Goal: Transaction & Acquisition: Obtain resource

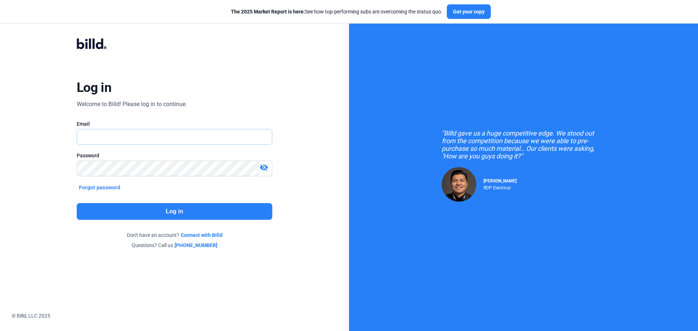
type input "[EMAIL_ADDRESS][DOMAIN_NAME]"
drag, startPoint x: 0, startPoint y: 0, endPoint x: 172, endPoint y: 212, distance: 273.3
click at [172, 212] on button "Log in" at bounding box center [174, 211] width 195 height 17
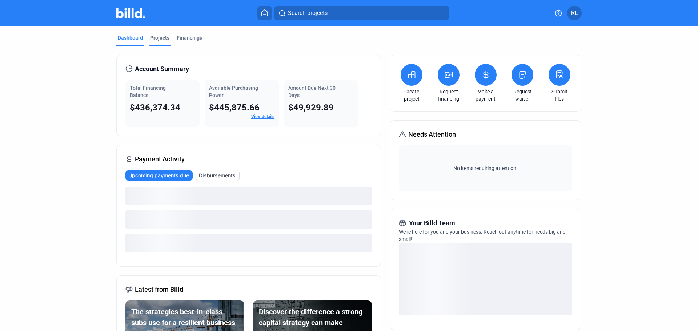
click at [158, 35] on div "Projects" at bounding box center [159, 37] width 19 height 7
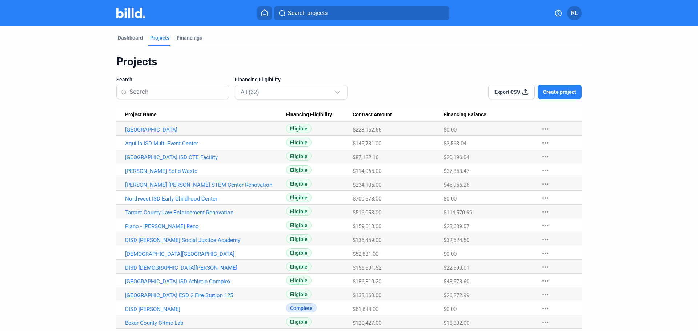
click at [182, 129] on link "[GEOGRAPHIC_DATA]" at bounding box center [205, 129] width 161 height 7
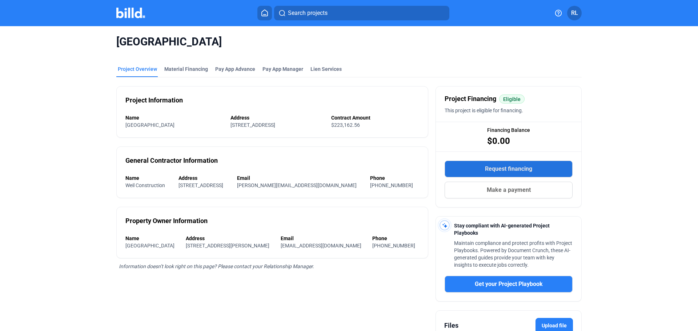
click at [508, 170] on span "Request financing" at bounding box center [508, 169] width 47 height 9
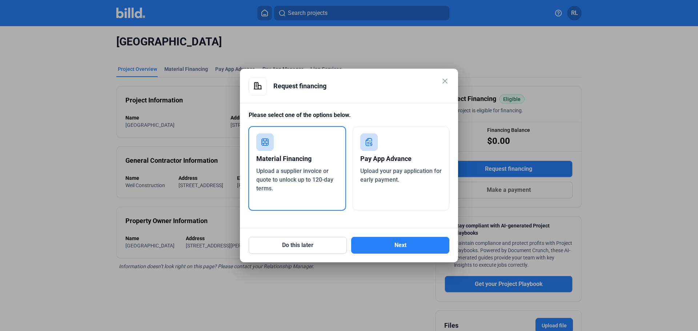
drag, startPoint x: 314, startPoint y: 175, endPoint x: 321, endPoint y: 199, distance: 25.6
click at [313, 175] on div "Upload a supplier invoice or quote to unlock up to 120-day terms." at bounding box center [297, 180] width 82 height 26
click at [368, 250] on button "Next" at bounding box center [400, 245] width 98 height 17
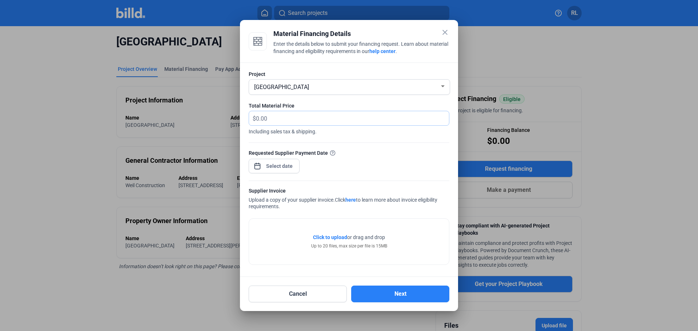
click at [272, 117] on input "text" at bounding box center [352, 118] width 193 height 14
type input "27,188.81"
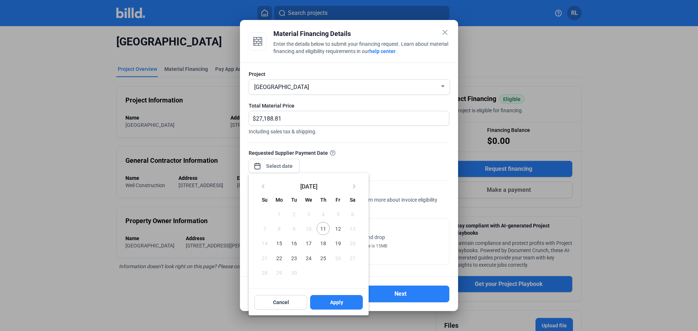
click at [266, 163] on div "close Material Financing Details Enter the details below to submit your financi…" at bounding box center [349, 165] width 698 height 331
click at [321, 231] on span "11" at bounding box center [322, 228] width 13 height 13
click at [331, 300] on span "Apply" at bounding box center [336, 302] width 13 height 7
type input "[DATE]"
click at [321, 225] on span "11" at bounding box center [322, 228] width 13 height 13
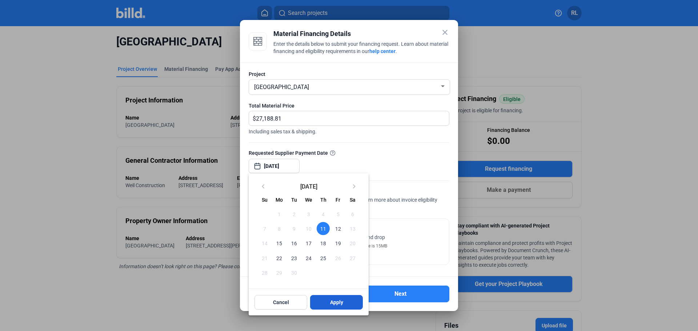
click at [336, 306] on span "Apply" at bounding box center [336, 302] width 13 height 7
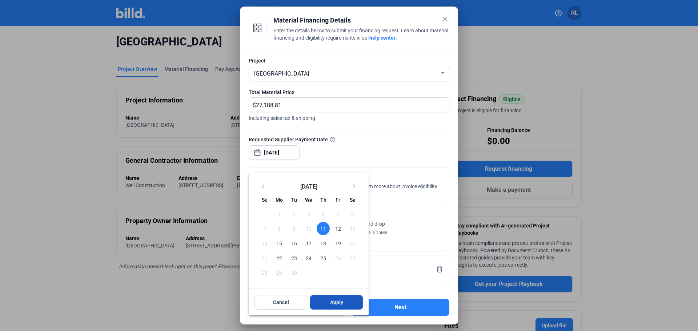
click at [328, 300] on button "Apply" at bounding box center [336, 302] width 53 height 15
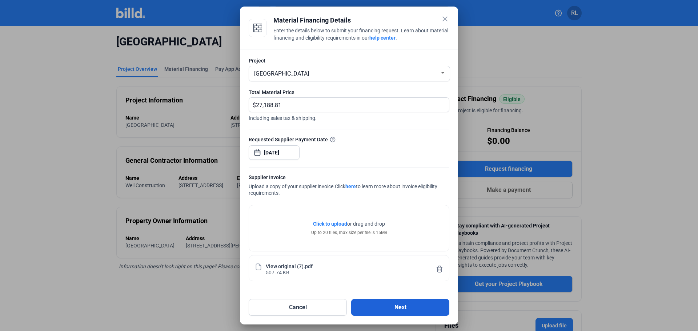
click at [399, 308] on button "Next" at bounding box center [400, 307] width 98 height 17
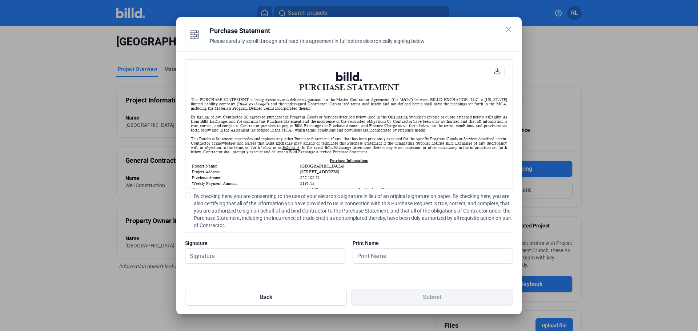
scroll to position [0, 0]
click at [191, 195] on label "By checking here, you are consenting to the use of your electronic signature in…" at bounding box center [349, 211] width 328 height 36
click at [0, 0] on input "By checking here, you are consenting to the use of your electronic signature in…" at bounding box center [0, 0] width 0 height 0
click at [230, 258] on input "text" at bounding box center [265, 256] width 160 height 15
type input "[PERSON_NAME]"
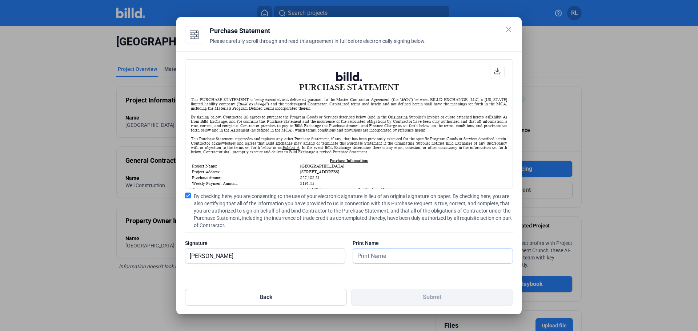
click at [372, 258] on input "text" at bounding box center [429, 256] width 152 height 15
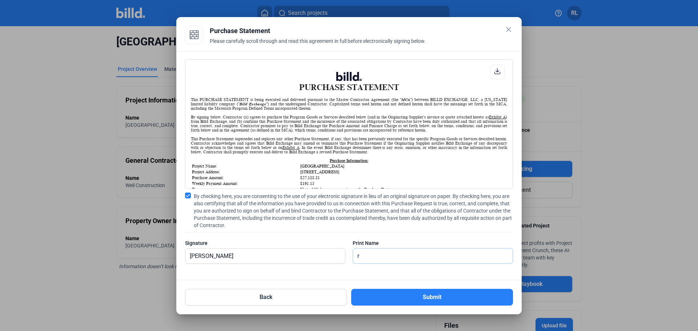
type input "[PERSON_NAME]"
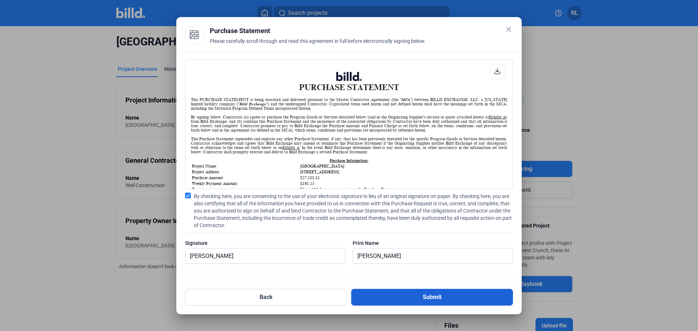
click at [418, 297] on button "Submit" at bounding box center [432, 297] width 162 height 17
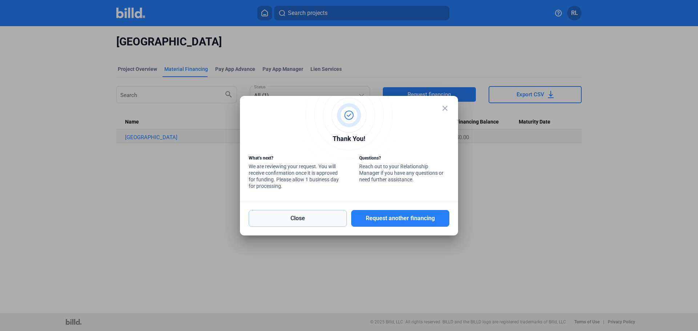
click at [313, 222] on button "Close" at bounding box center [298, 218] width 98 height 17
